Goal: Information Seeking & Learning: Find specific page/section

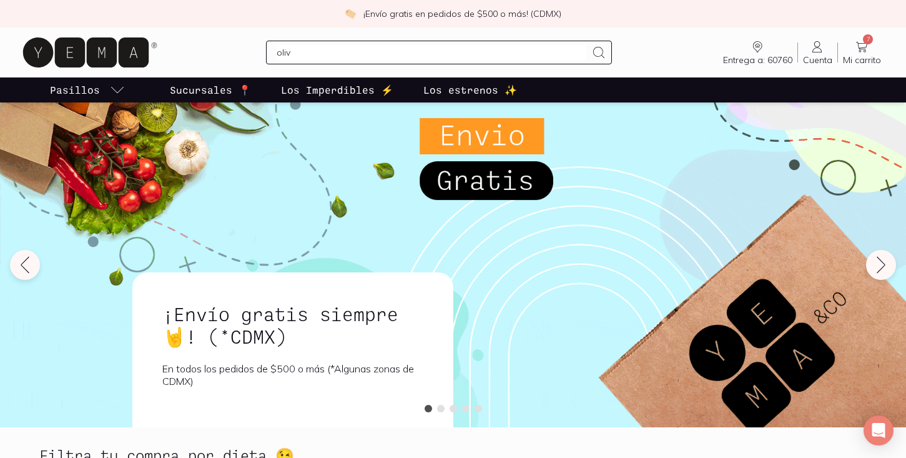
type input "oliva"
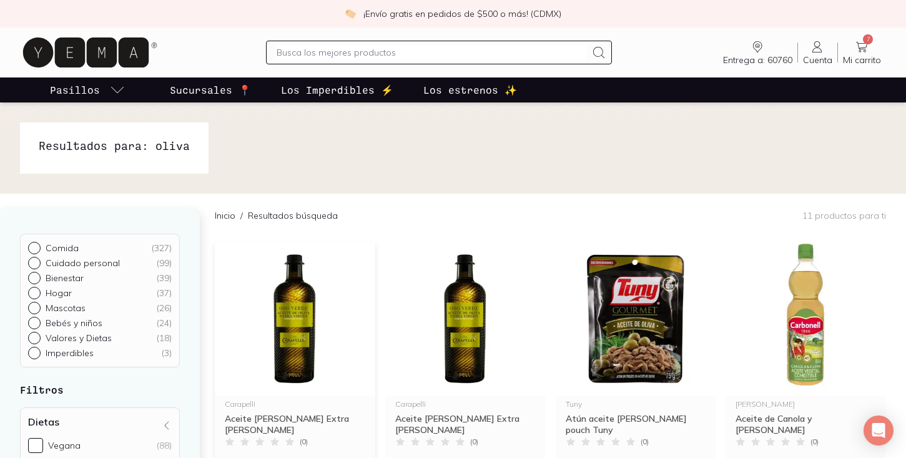
scroll to position [-4, 0]
click at [283, 319] on img at bounding box center [295, 319] width 161 height 154
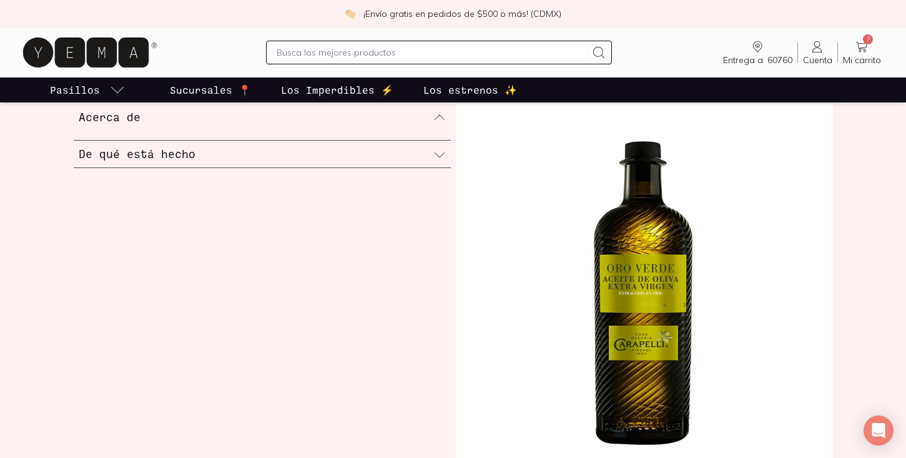
scroll to position [234, 0]
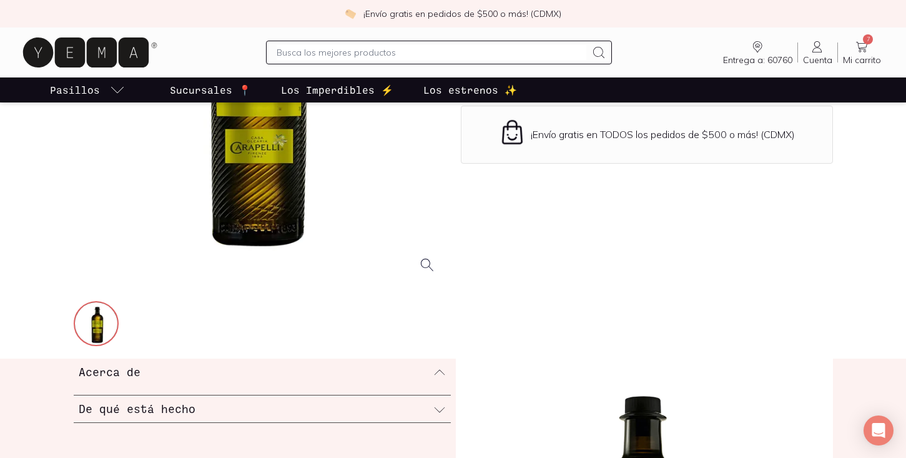
click at [260, 391] on div at bounding box center [262, 390] width 377 height 10
click at [253, 379] on div "Acerca de" at bounding box center [262, 372] width 377 height 26
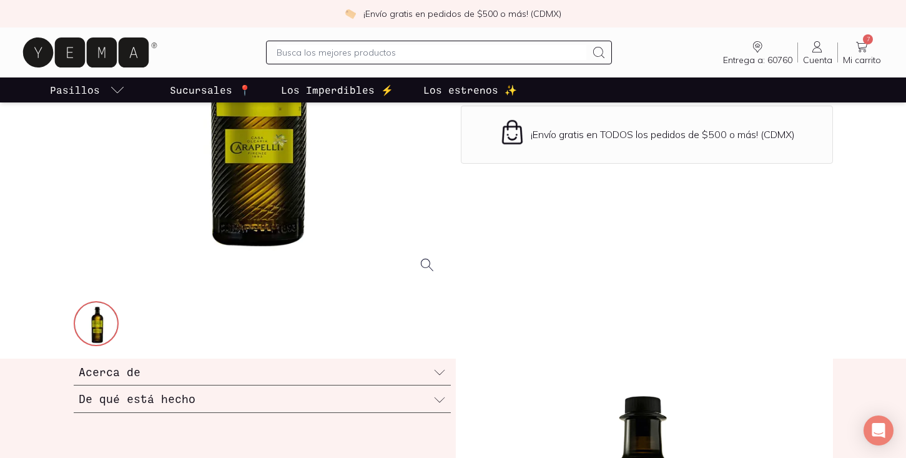
click at [237, 412] on div "De qué está hecho" at bounding box center [262, 398] width 377 height 27
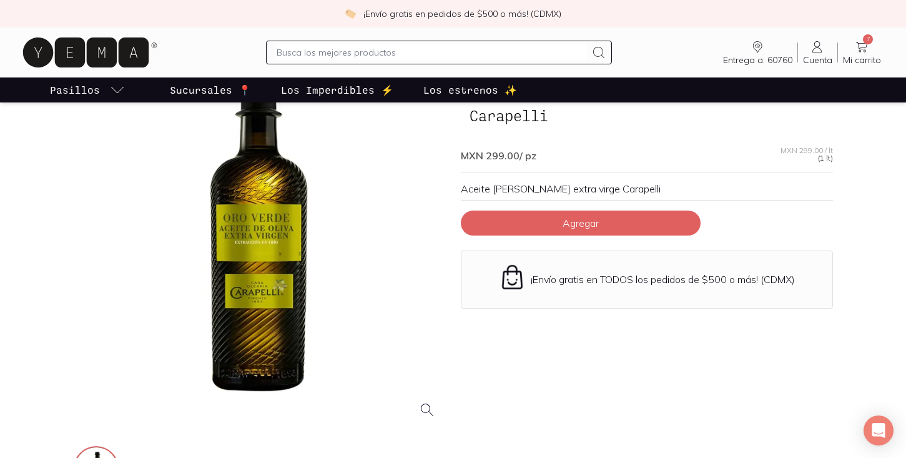
scroll to position [94, 0]
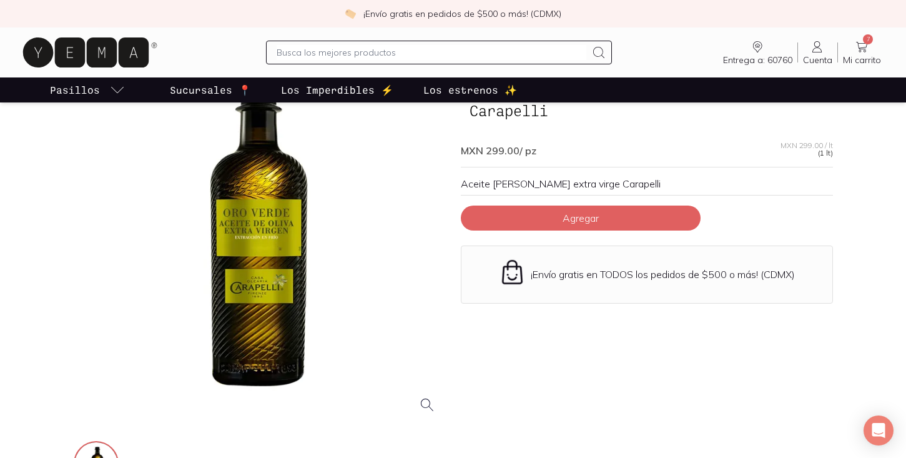
click at [280, 268] on div at bounding box center [260, 237] width 372 height 372
click at [274, 349] on div at bounding box center [260, 237] width 372 height 372
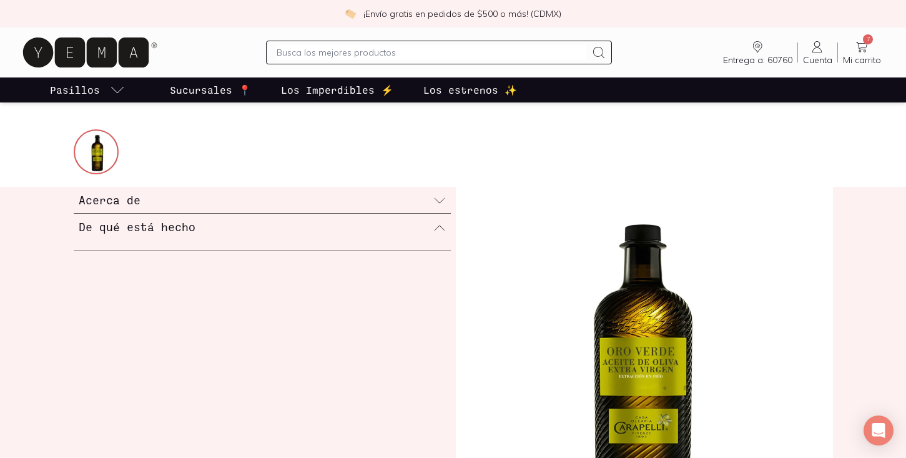
scroll to position [359, 0]
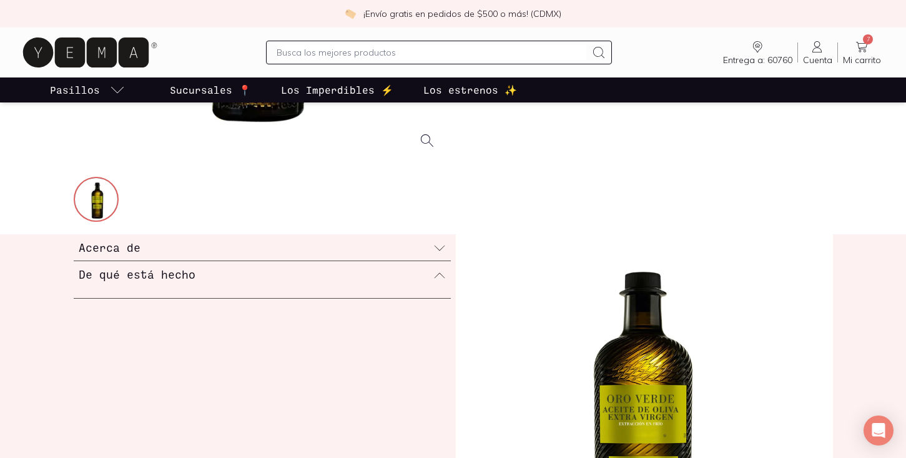
click at [229, 90] on p "Sucursales 📍" at bounding box center [210, 89] width 81 height 15
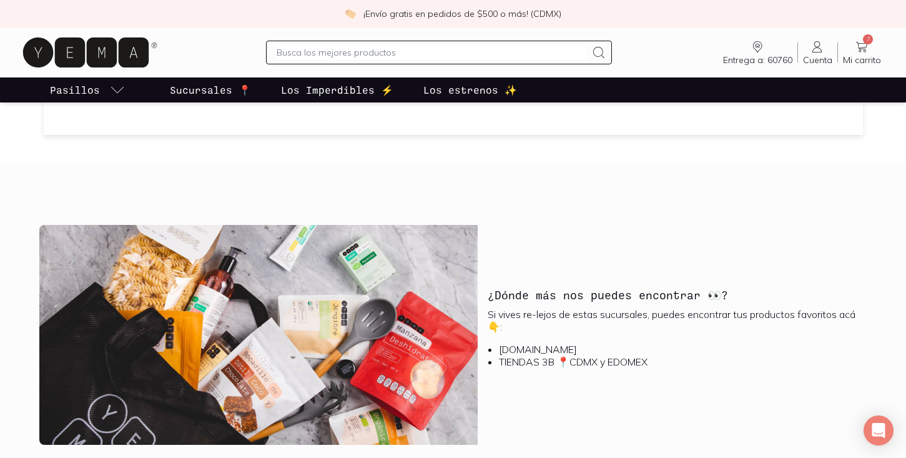
scroll to position [1445, 0]
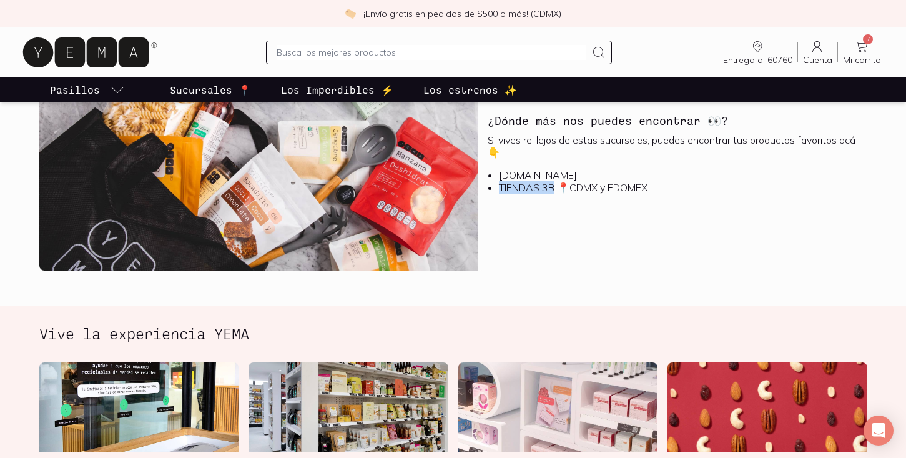
drag, startPoint x: 558, startPoint y: 187, endPoint x: 499, endPoint y: 186, distance: 58.7
click at [499, 186] on li "TIENDAS 3B 📍CDMX y EDOMEX" at bounding box center [678, 187] width 358 height 12
copy li "TIENDAS 3B"
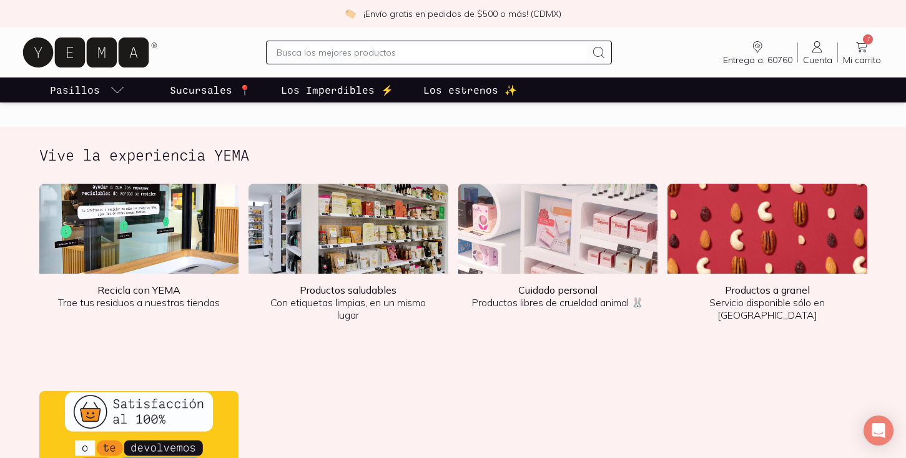
scroll to position [1625, 0]
